Goal: Task Accomplishment & Management: Complete application form

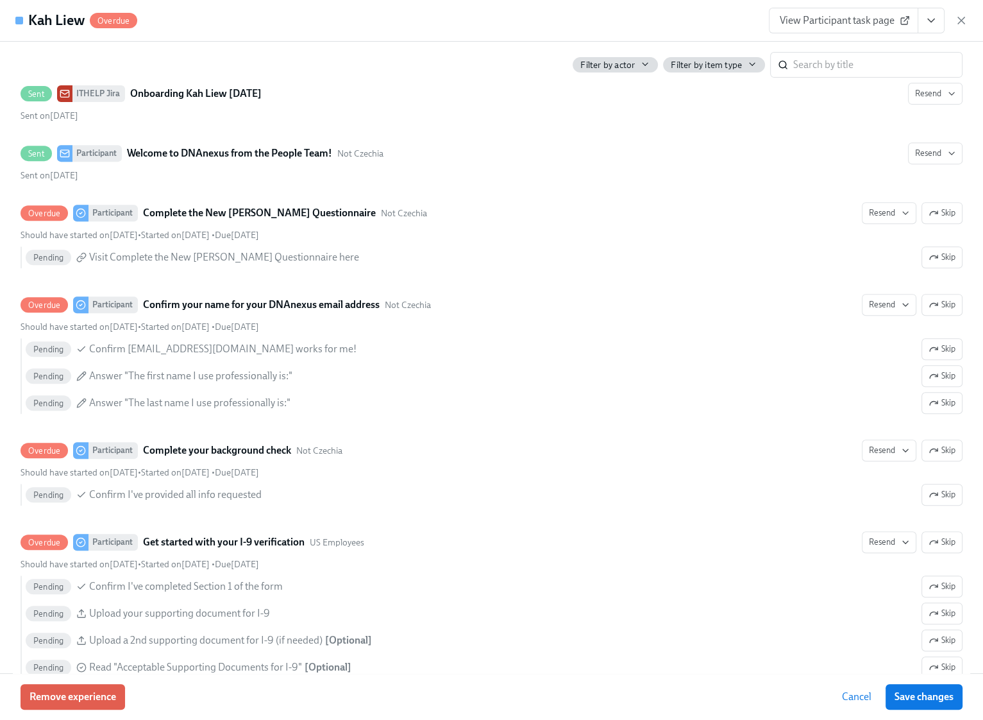
scroll to position [0, 5534]
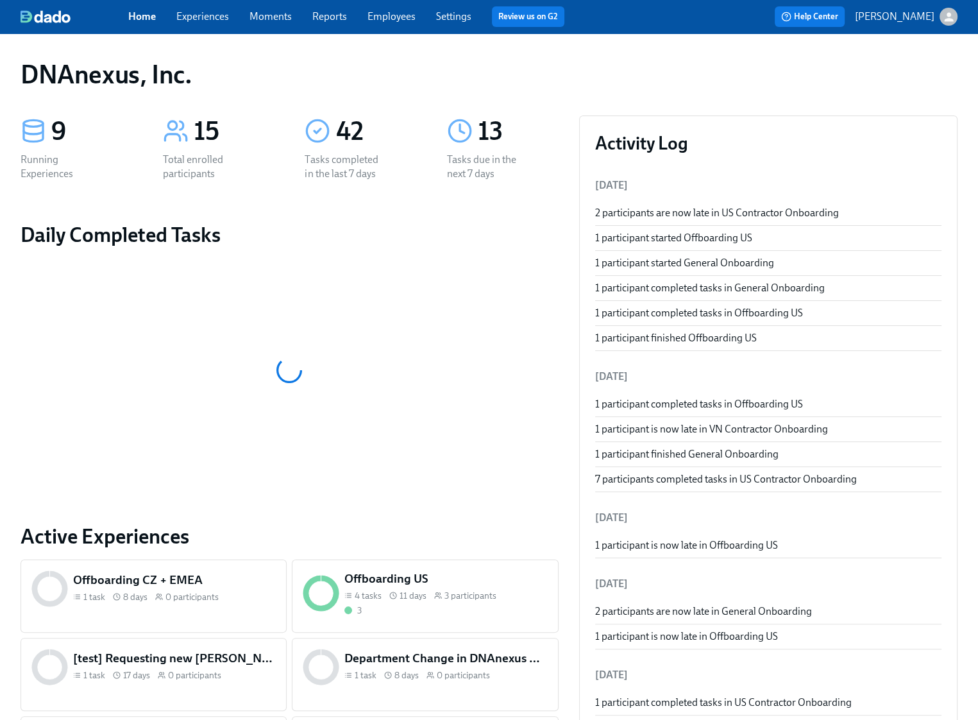
click at [210, 15] on link "Experiences" at bounding box center [202, 16] width 53 height 12
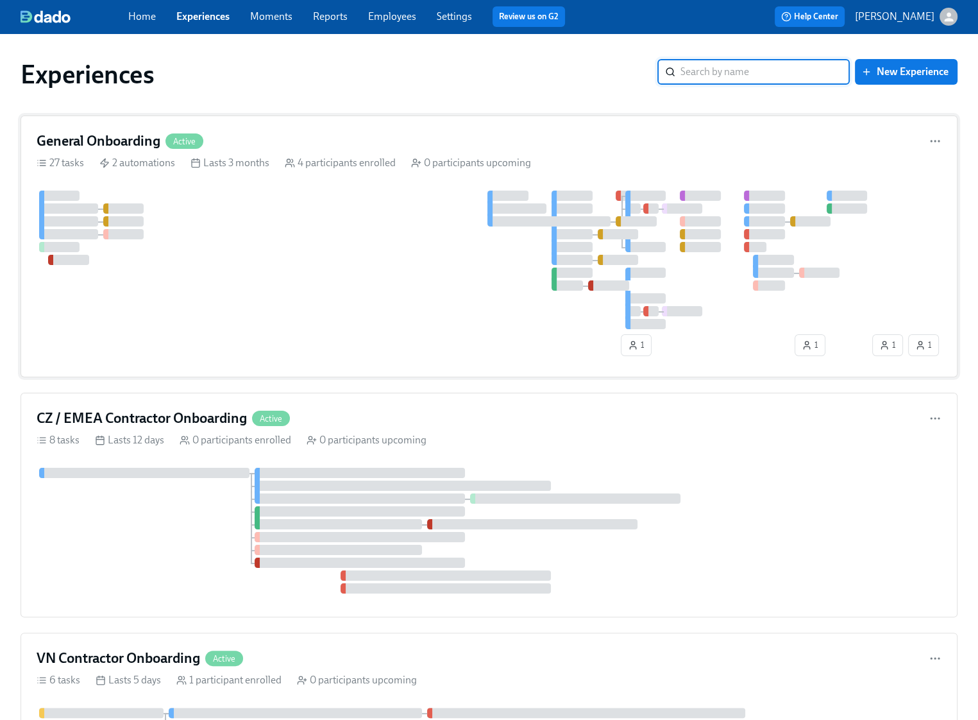
scroll to position [2, 0]
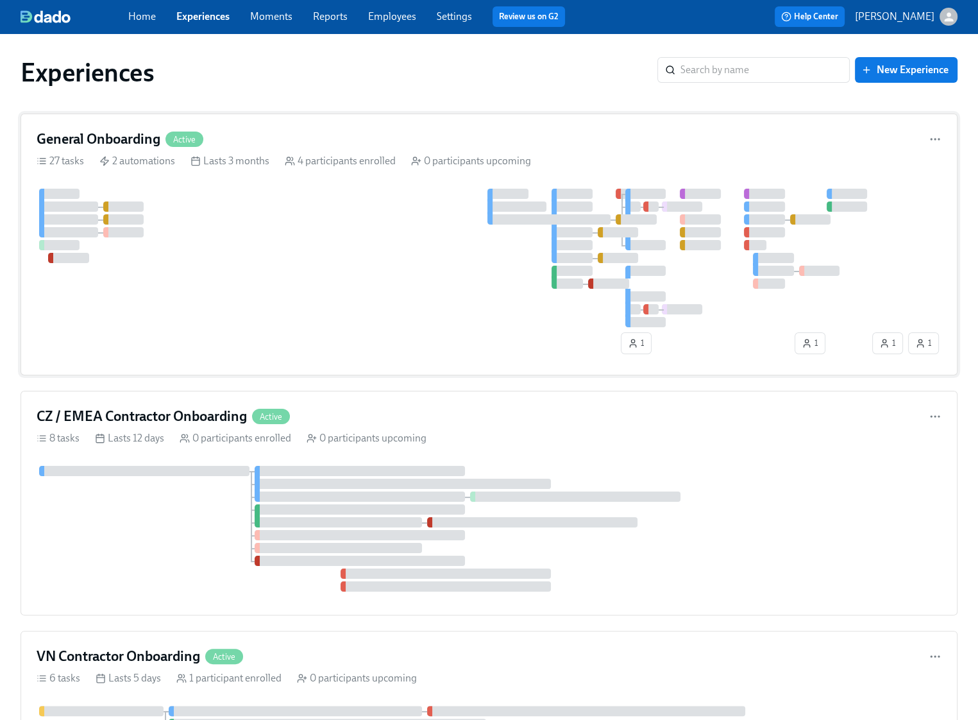
click at [265, 233] on div at bounding box center [453, 258] width 833 height 139
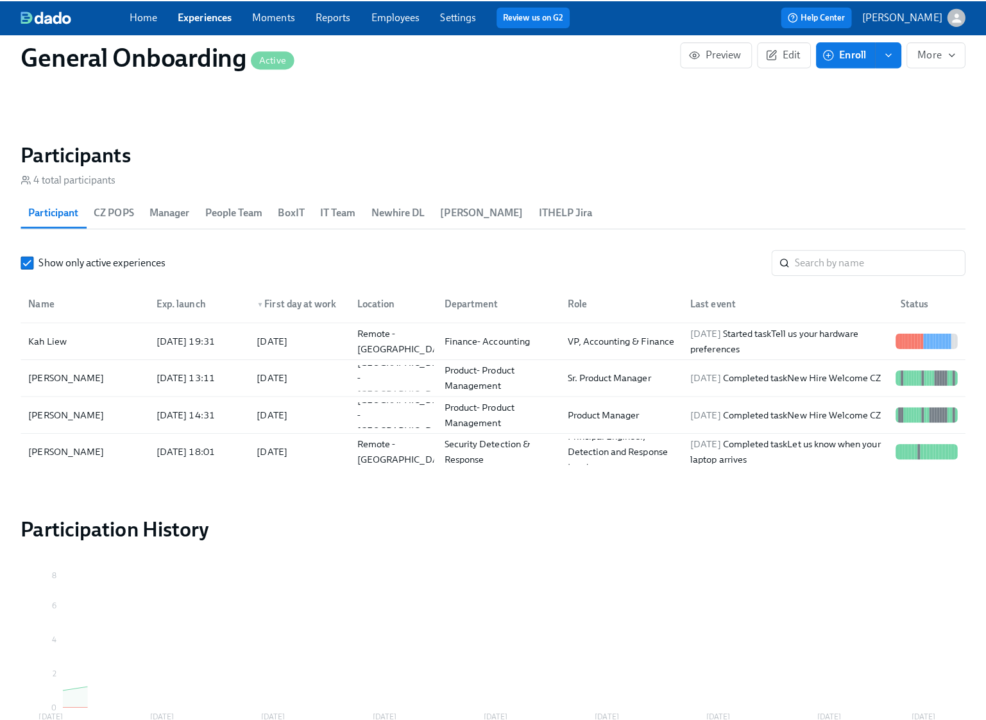
scroll to position [1173, 0]
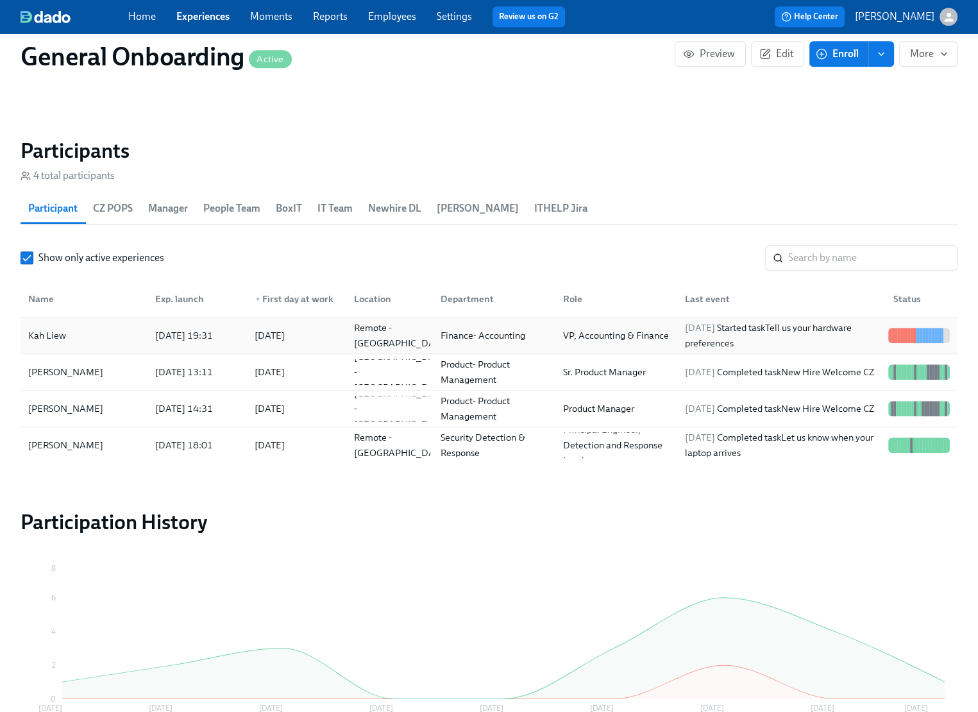
click at [60, 338] on div "Kah Liew" at bounding box center [47, 335] width 48 height 15
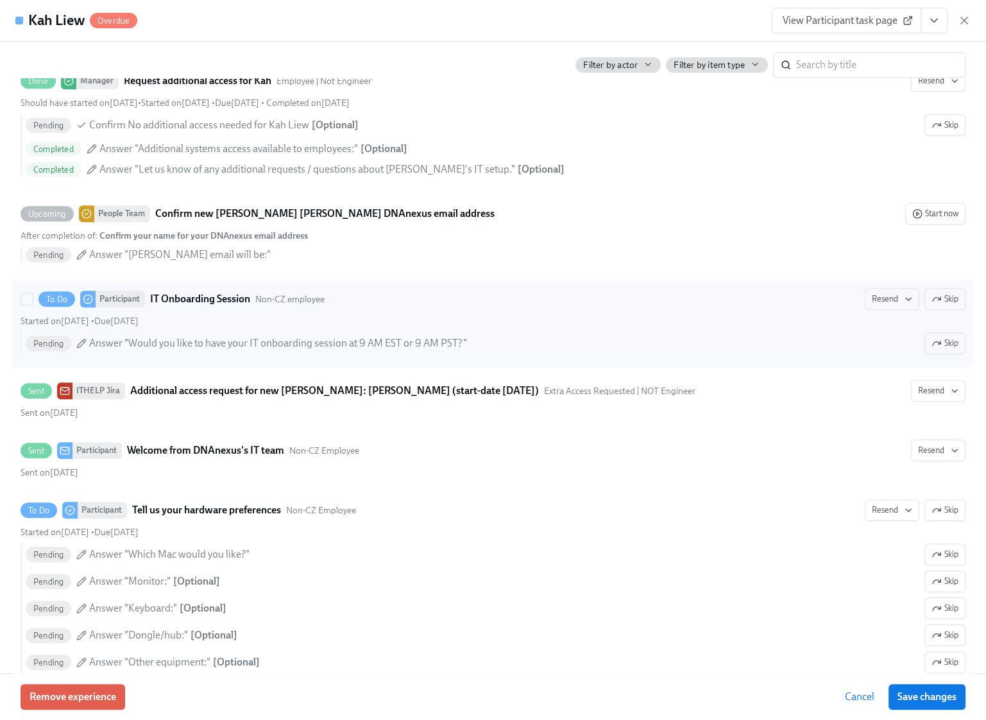
scroll to position [1432, 0]
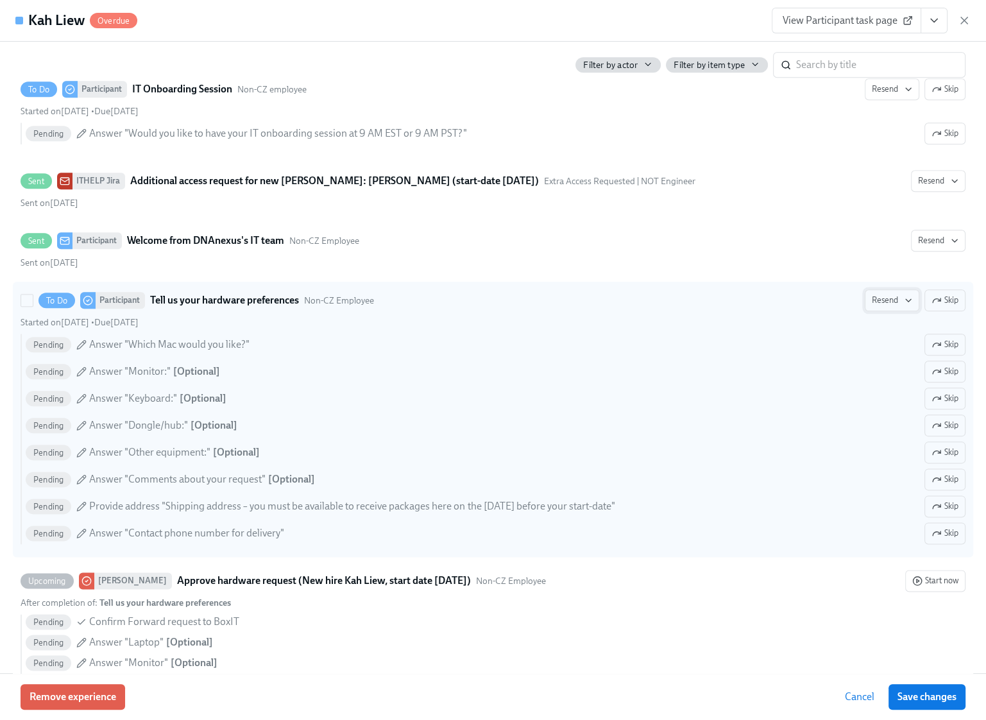
click at [876, 307] on span "Resend" at bounding box center [892, 300] width 40 height 13
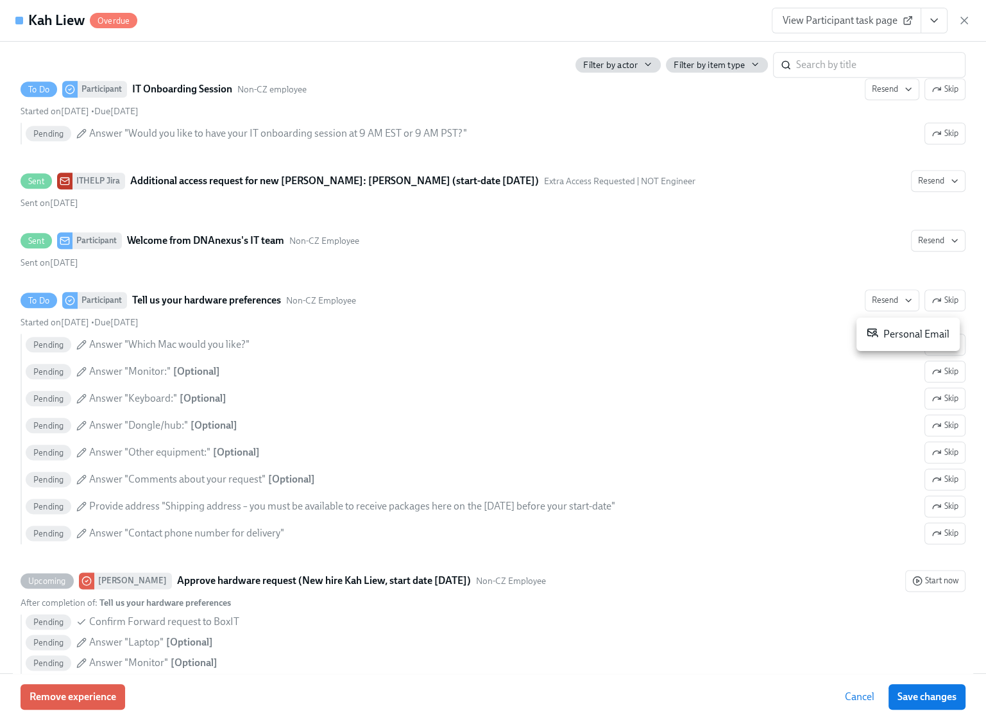
click at [889, 341] on div "Personal Email" at bounding box center [908, 333] width 83 height 15
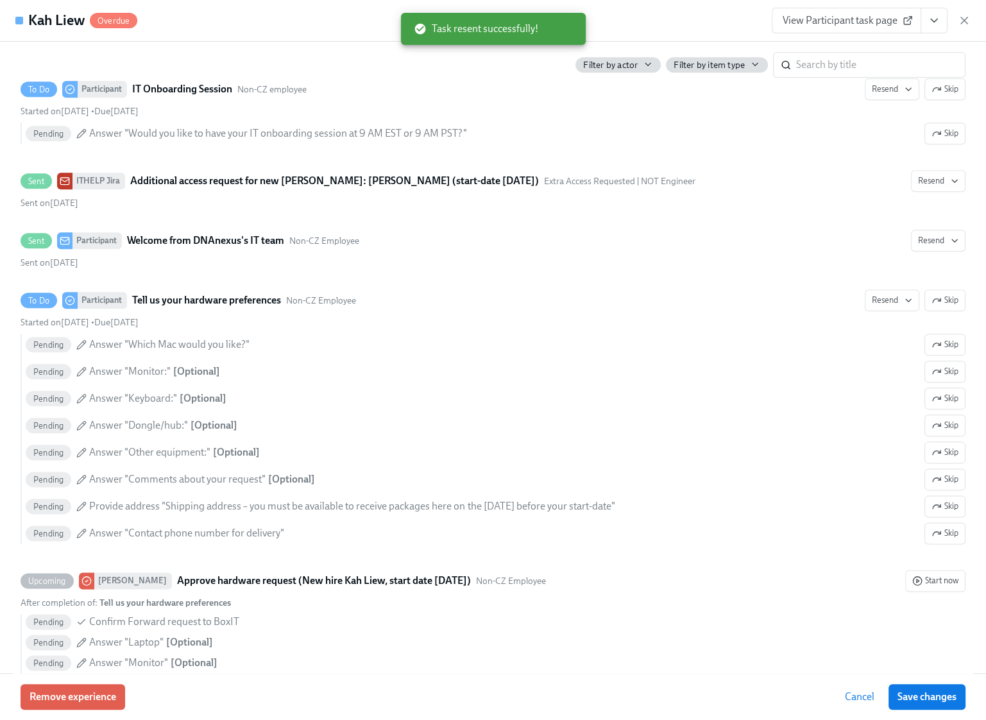
scroll to position [0, 5539]
click at [916, 699] on span "Save changes" at bounding box center [926, 696] width 59 height 13
click at [946, 24] on button "View task page" at bounding box center [933, 21] width 27 height 26
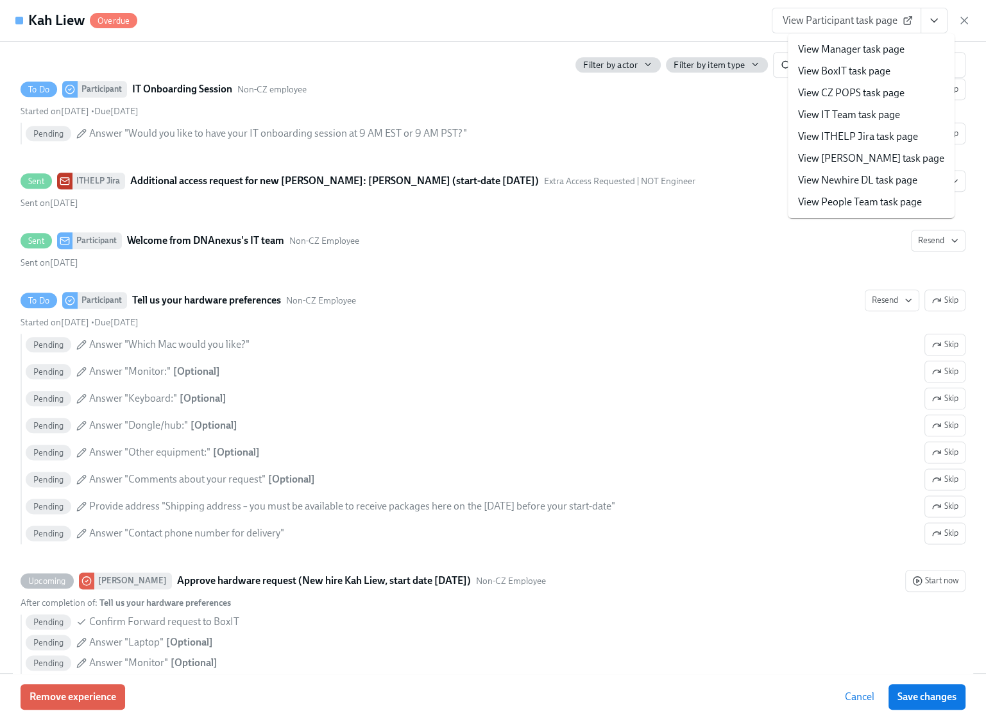
click at [858, 46] on link "View Manager task page" at bounding box center [851, 49] width 106 height 14
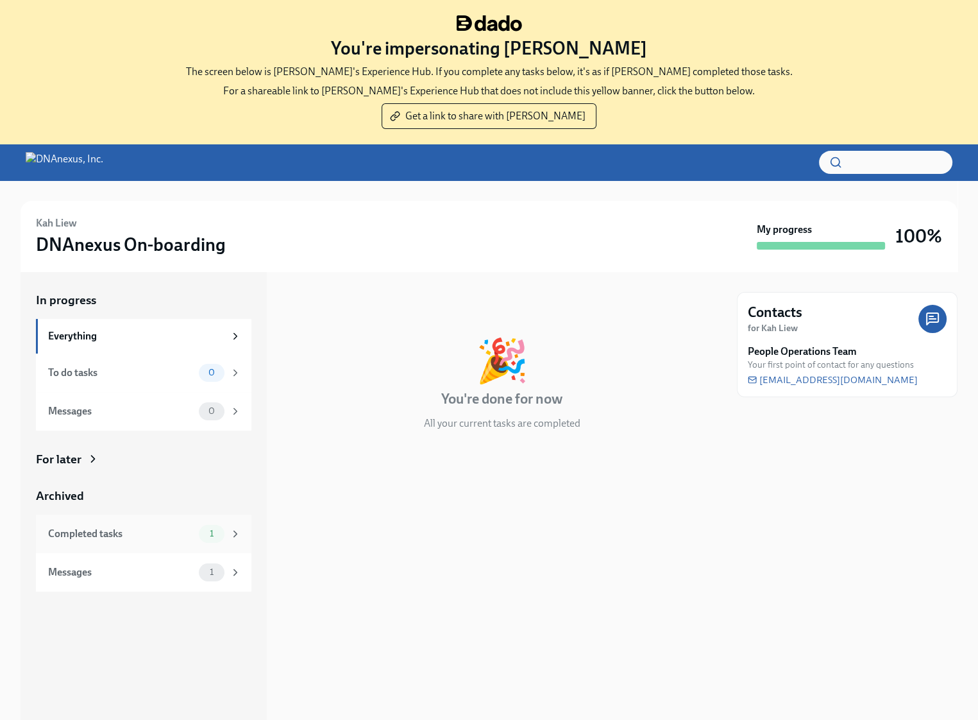
click at [199, 527] on div "1" at bounding box center [220, 534] width 42 height 18
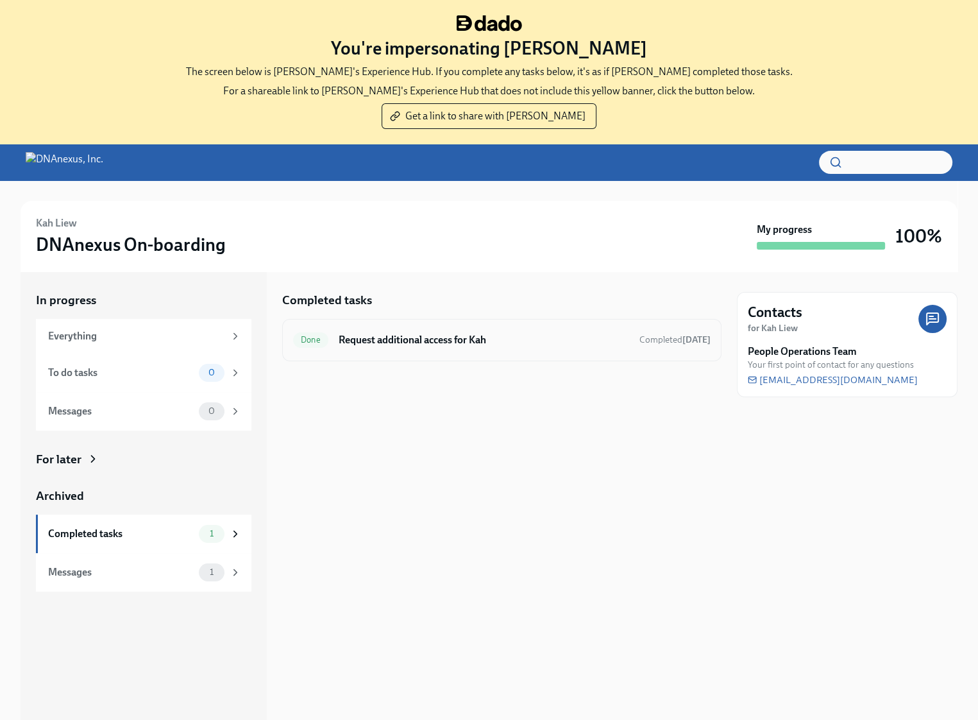
click at [425, 340] on h6 "Request additional access for Kah" at bounding box center [484, 340] width 291 height 14
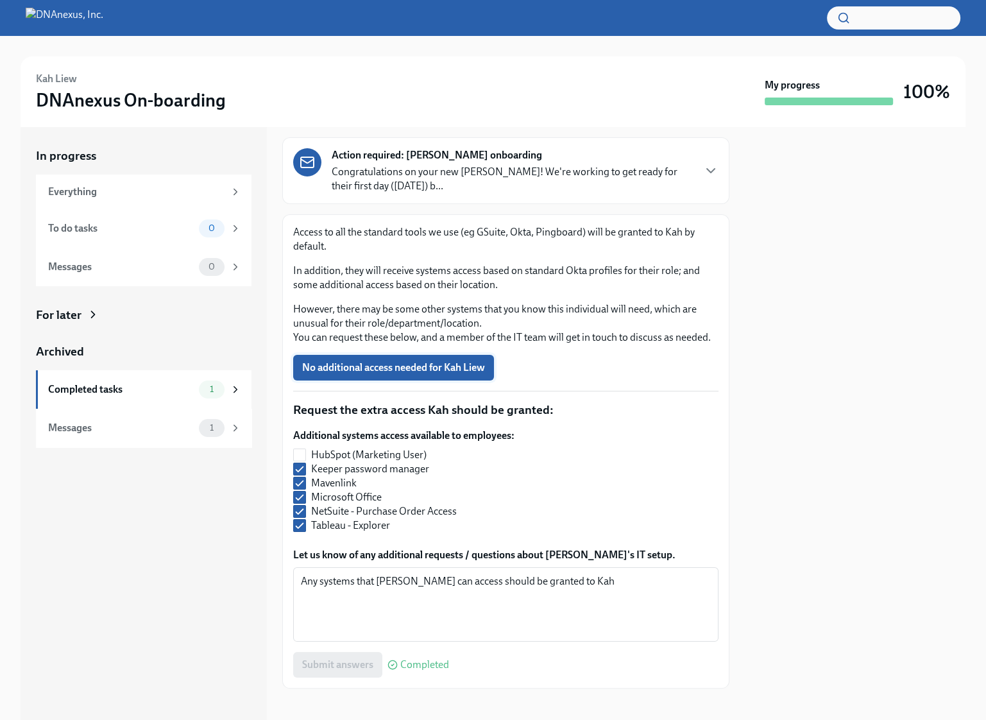
scroll to position [68, 0]
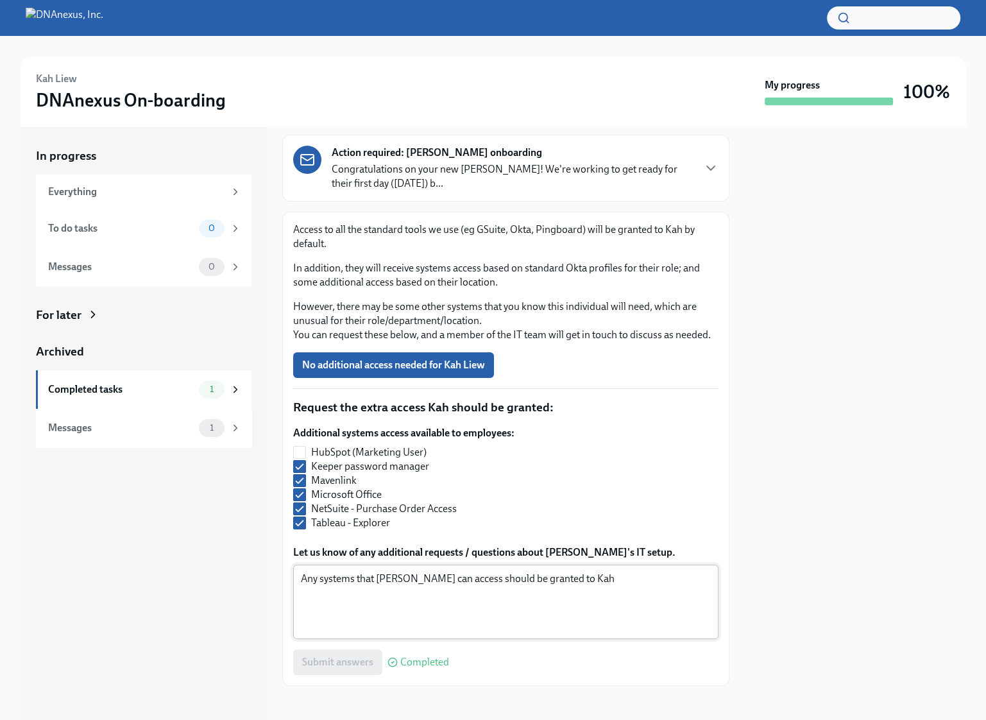
click at [464, 593] on textarea "Any systems that June Seymour can access should be granted to Kah" at bounding box center [506, 602] width 410 height 62
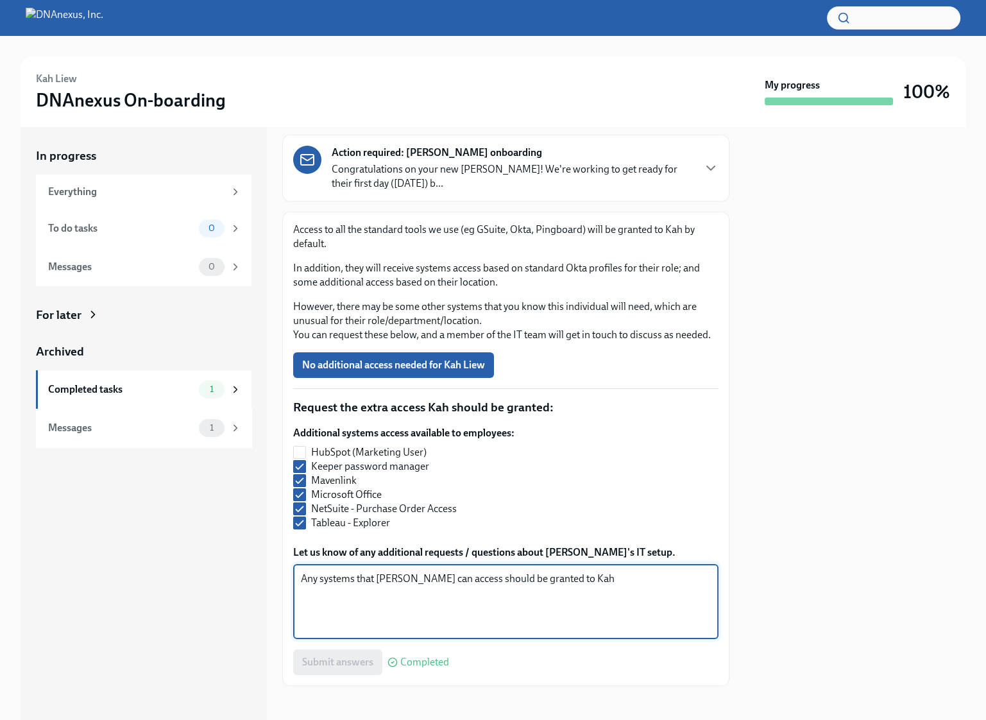
click at [464, 593] on textarea "Any systems that June Seymour can access should be granted to Kah" at bounding box center [506, 602] width 410 height 62
